Goal: Find specific page/section: Find specific page/section

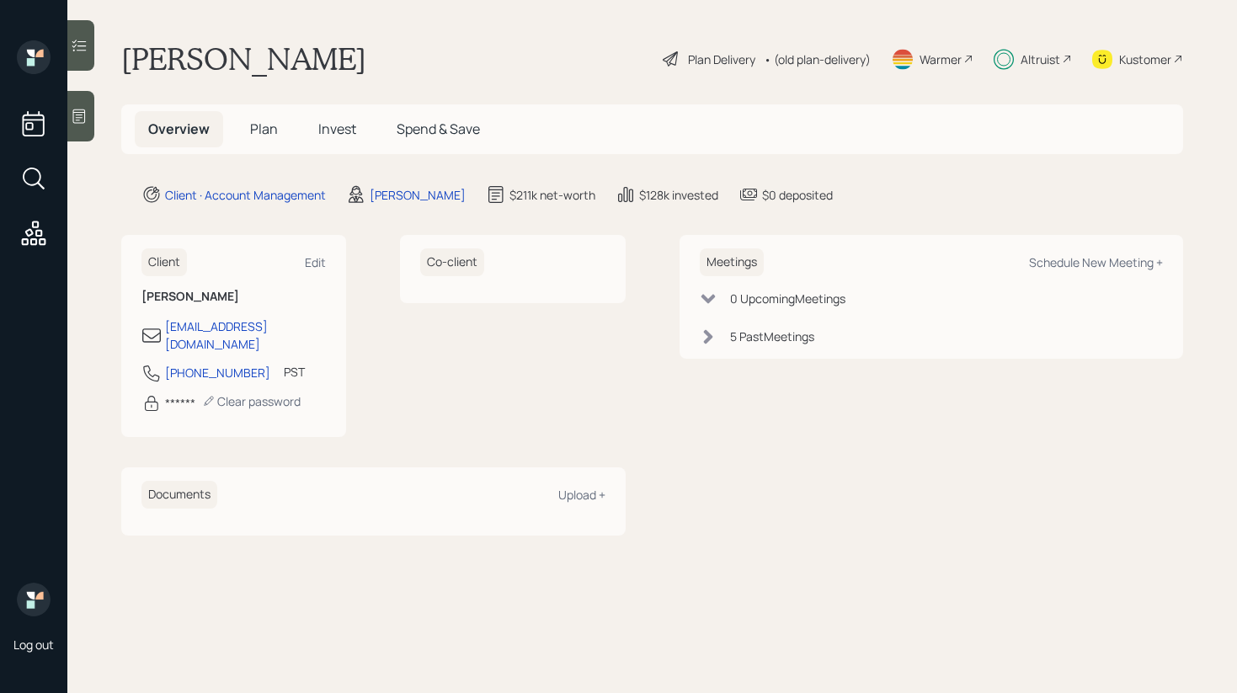
click at [344, 103] on main "[PERSON_NAME] Plan Delivery • (old plan-delivery) Warmer Altruist Kustomer Over…" at bounding box center [652, 346] width 1170 height 693
click at [333, 125] on span "Invest" at bounding box center [337, 129] width 38 height 19
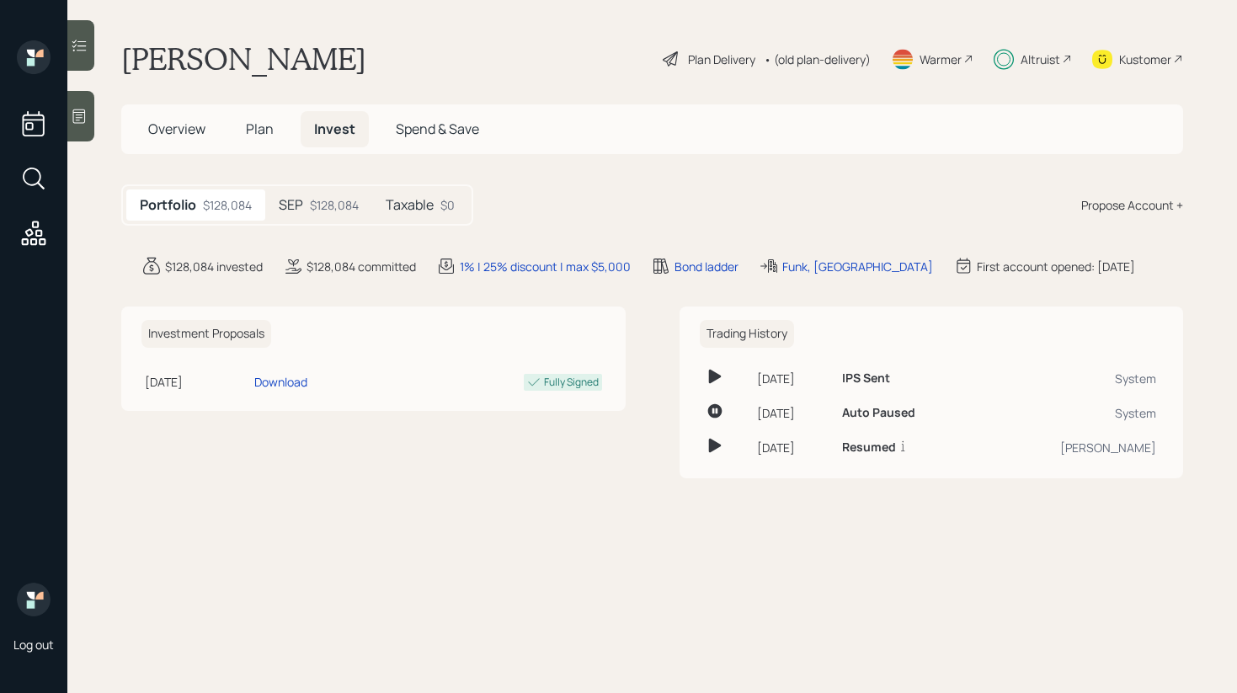
click at [338, 215] on div "SEP $128,084" at bounding box center [318, 204] width 107 height 31
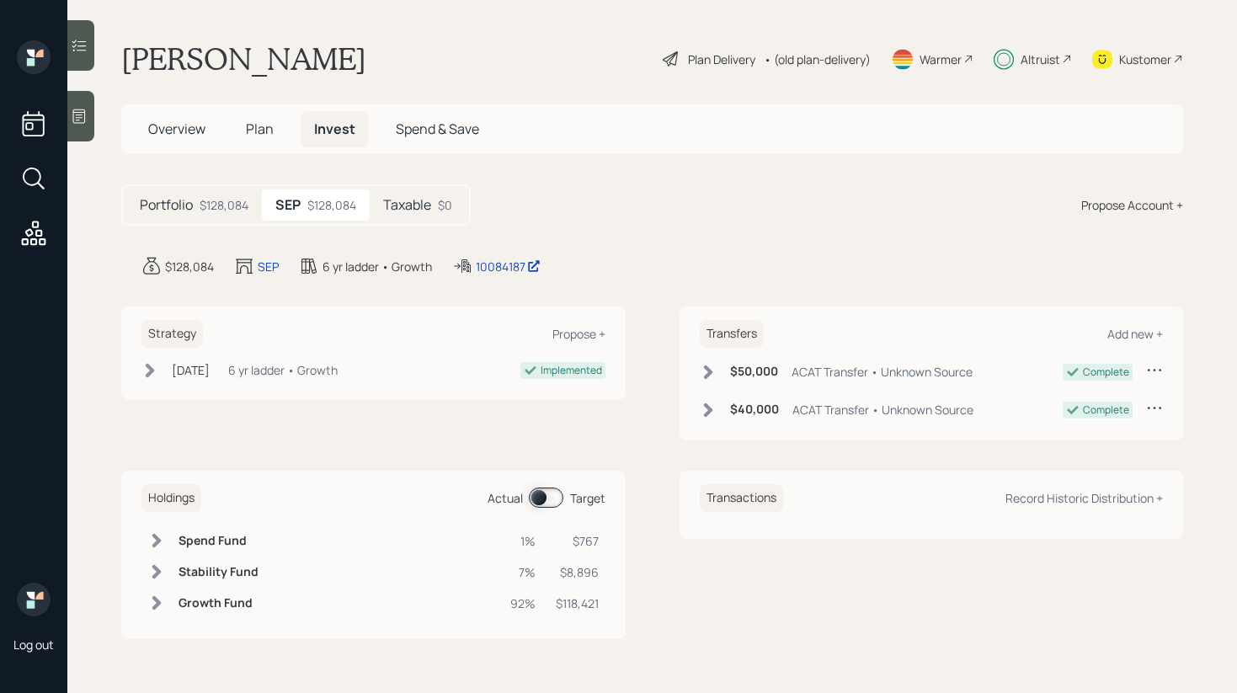
click at [544, 496] on span at bounding box center [546, 498] width 35 height 20
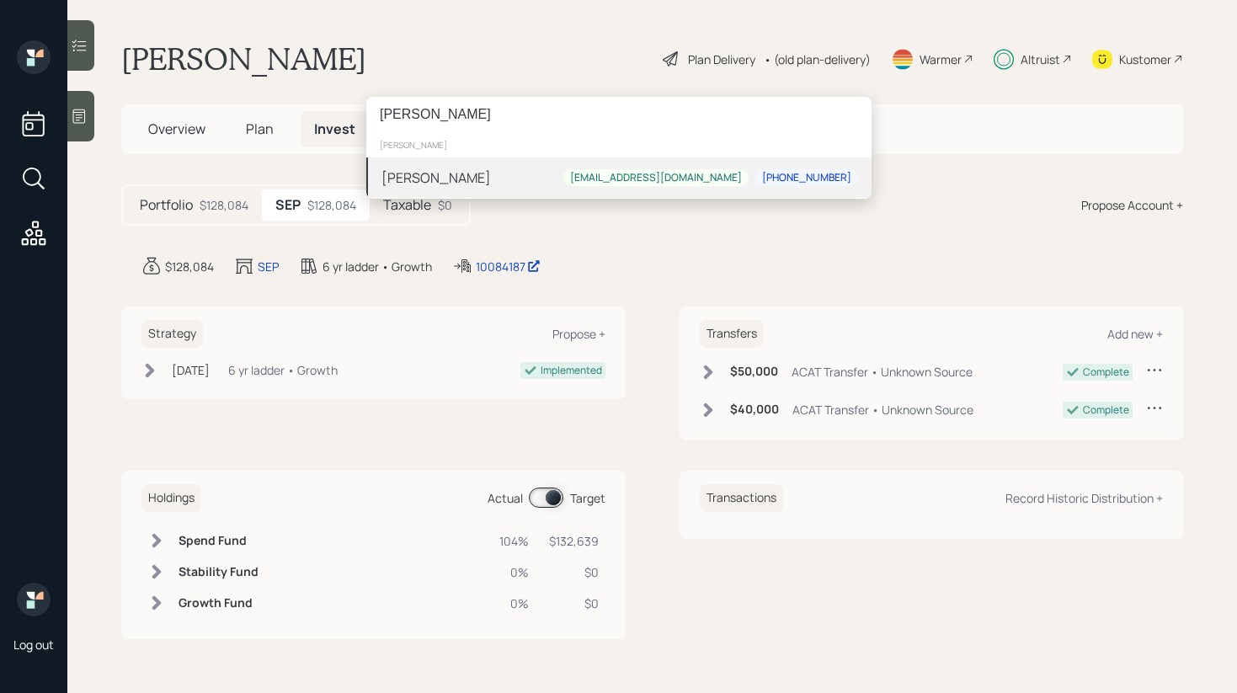
type input "[PERSON_NAME]"
click at [515, 171] on div "Janet Riley Jayarr11@hotmail.com 972-978-1829" at bounding box center [618, 177] width 505 height 40
